Goal: Entertainment & Leisure: Browse casually

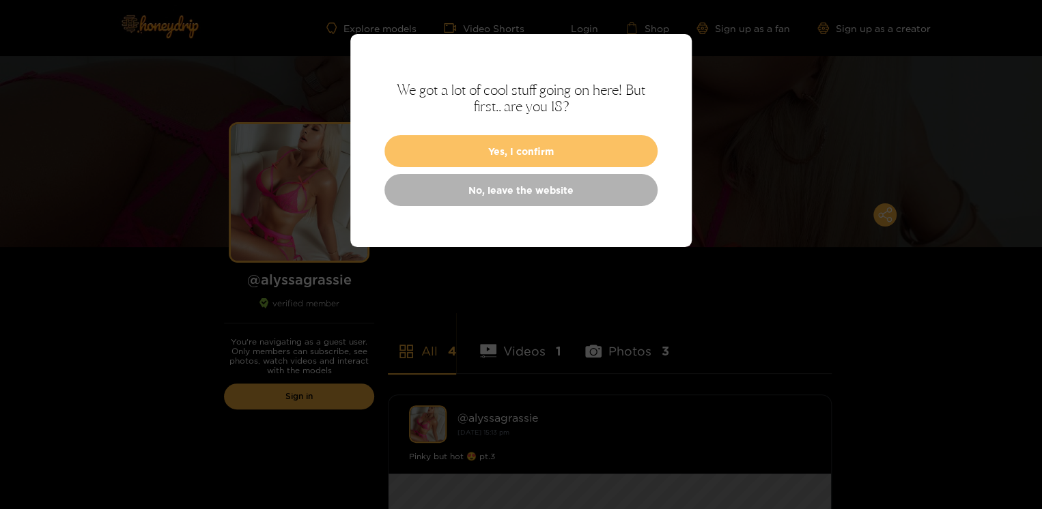
click at [545, 152] on button "Yes, I confirm" at bounding box center [520, 151] width 273 height 32
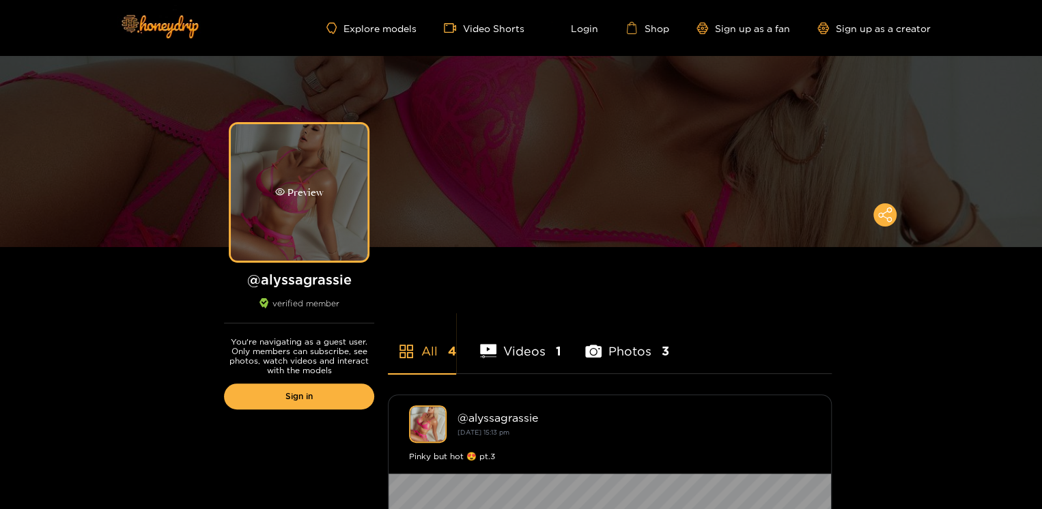
click at [283, 174] on div "Preview" at bounding box center [299, 192] width 137 height 137
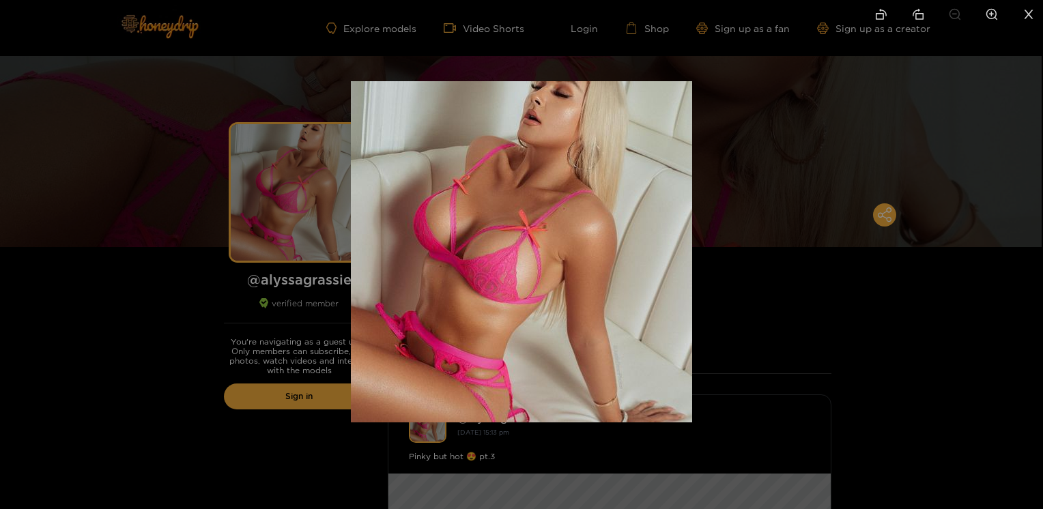
click at [638, 180] on img at bounding box center [521, 251] width 341 height 341
click at [797, 188] on div at bounding box center [521, 254] width 1043 height 509
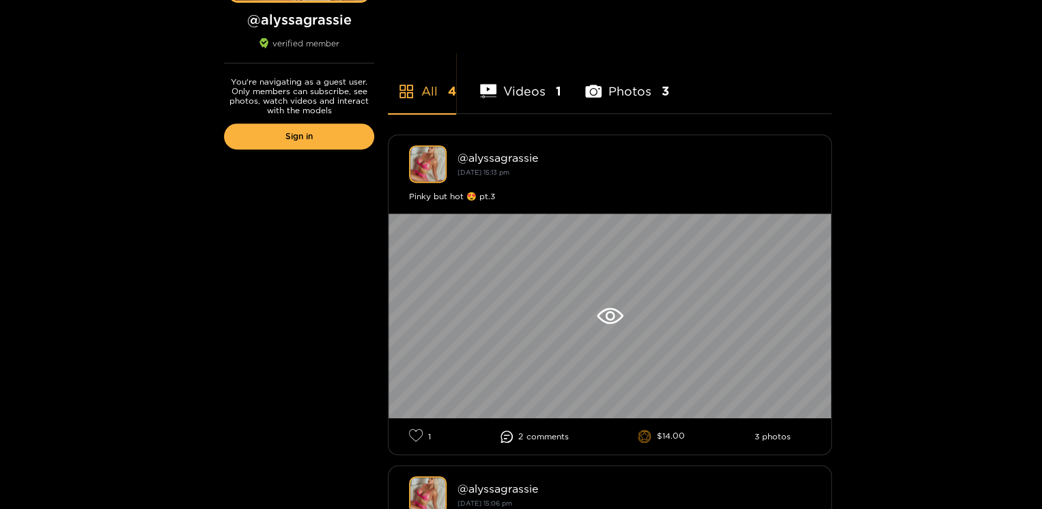
scroll to position [273, 0]
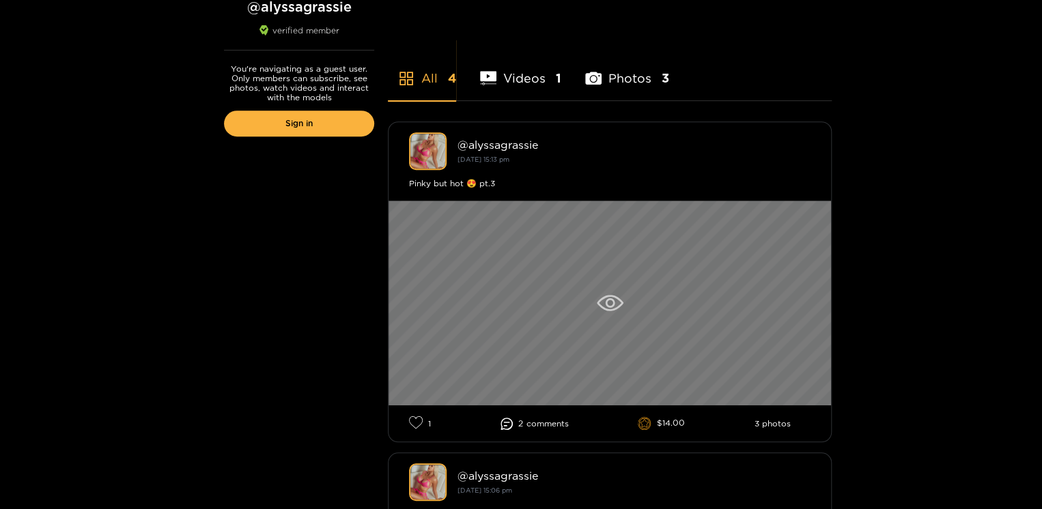
click at [601, 298] on icon at bounding box center [610, 303] width 27 height 16
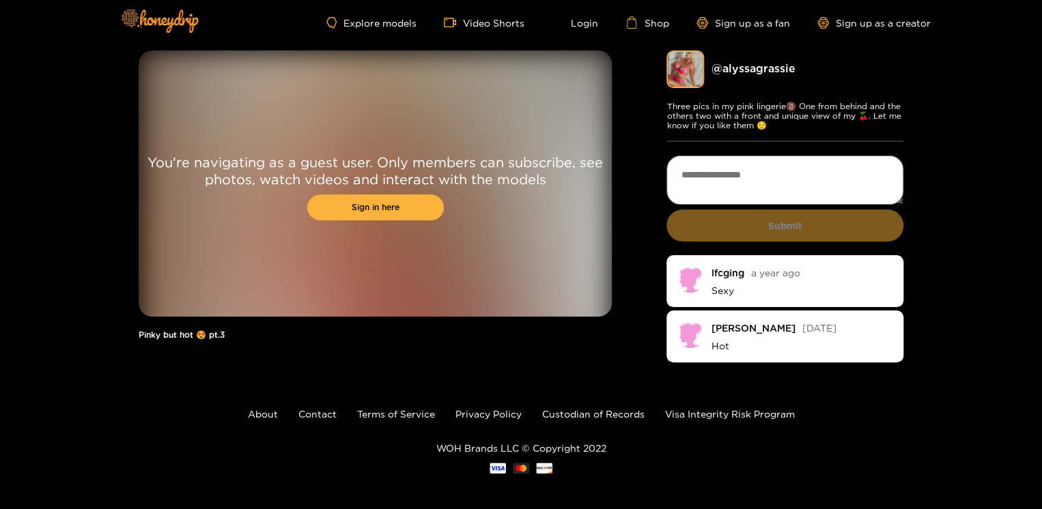
scroll to position [12, 0]
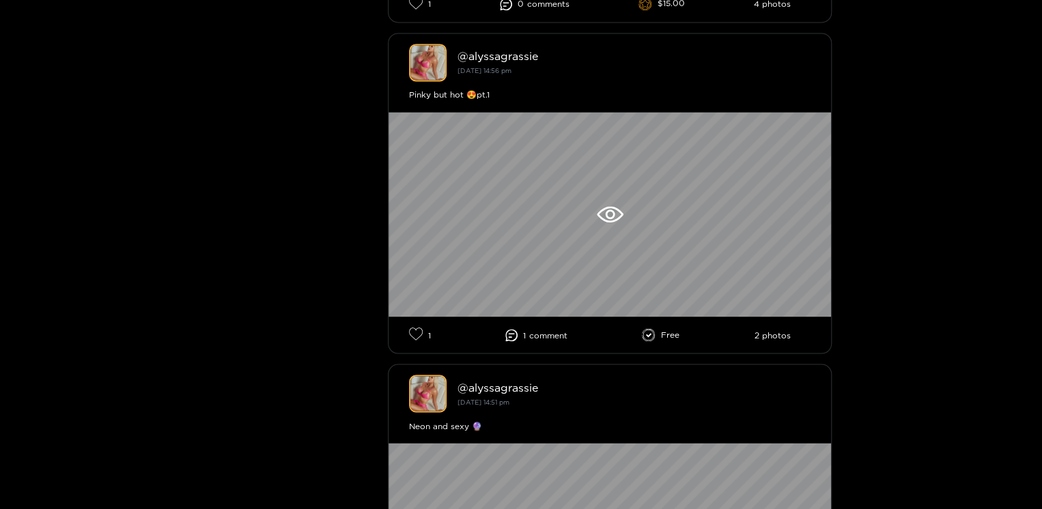
scroll to position [1365, 0]
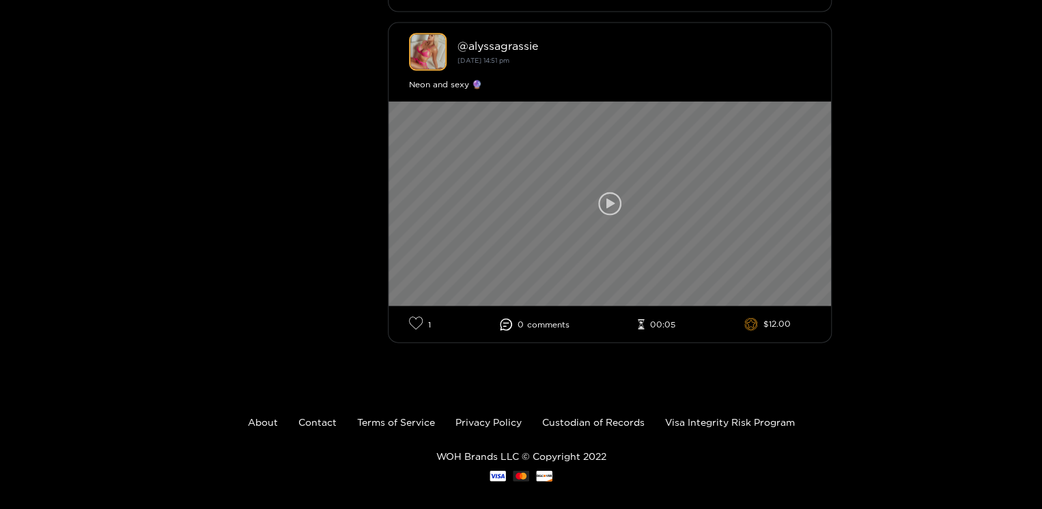
click at [562, 212] on div at bounding box center [609, 204] width 442 height 205
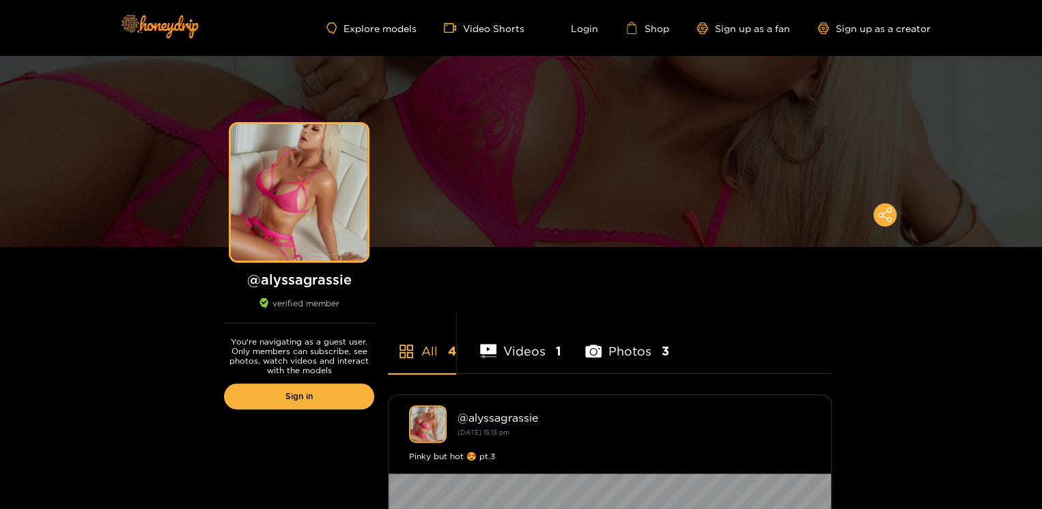
click at [538, 348] on li "Videos 1" at bounding box center [520, 342] width 81 height 61
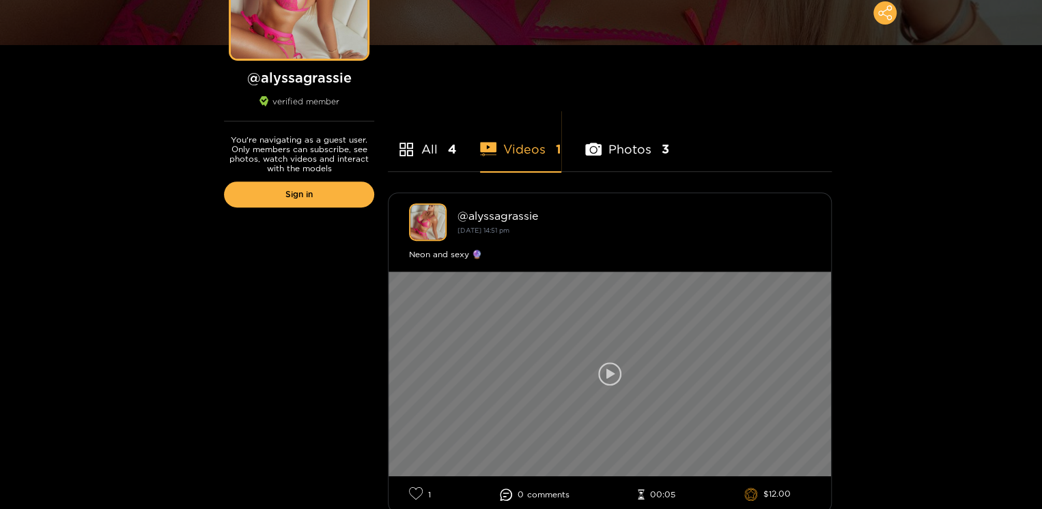
scroll to position [341, 0]
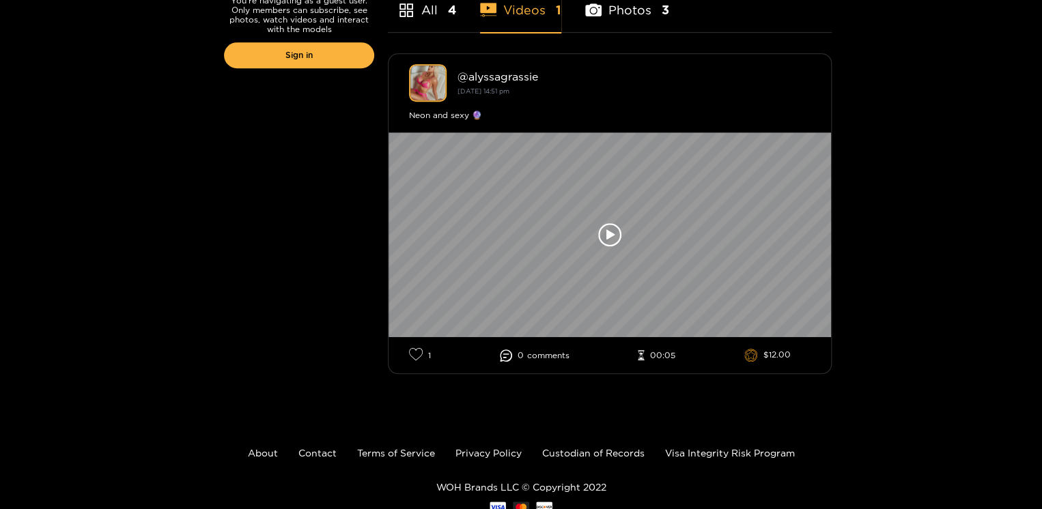
click at [637, 15] on li "Photos 3" at bounding box center [627, 1] width 84 height 61
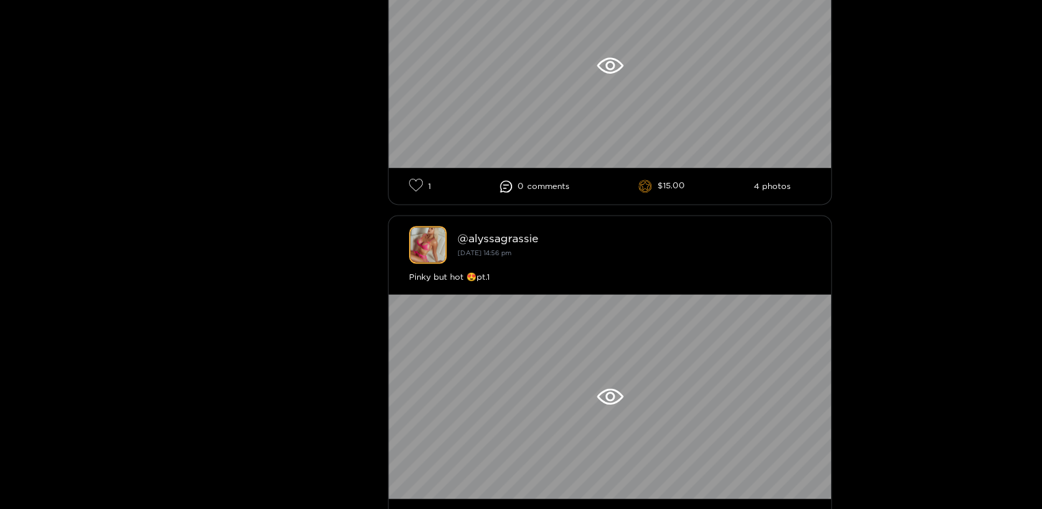
scroll to position [1046, 0]
